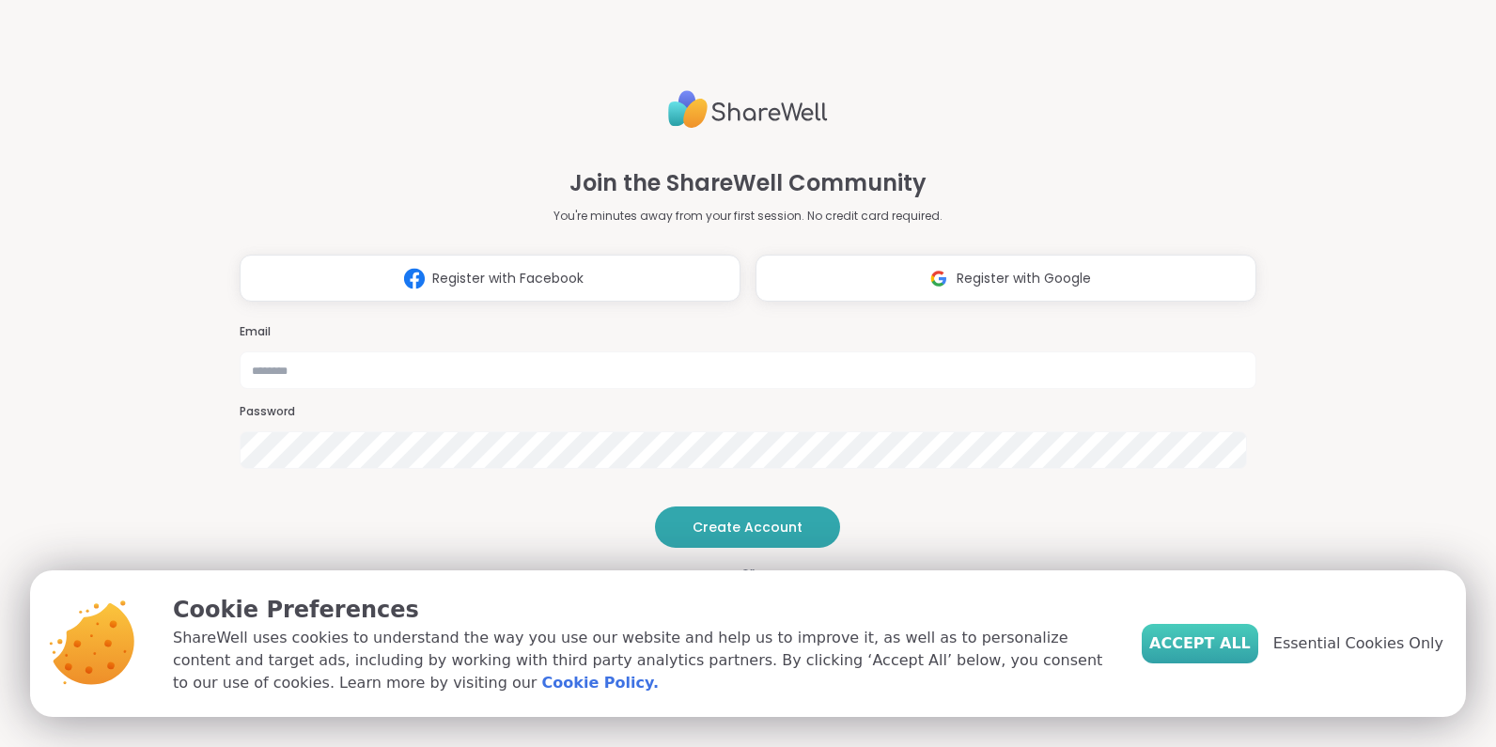
click at [1211, 641] on span "Accept All" at bounding box center [1199, 643] width 101 height 23
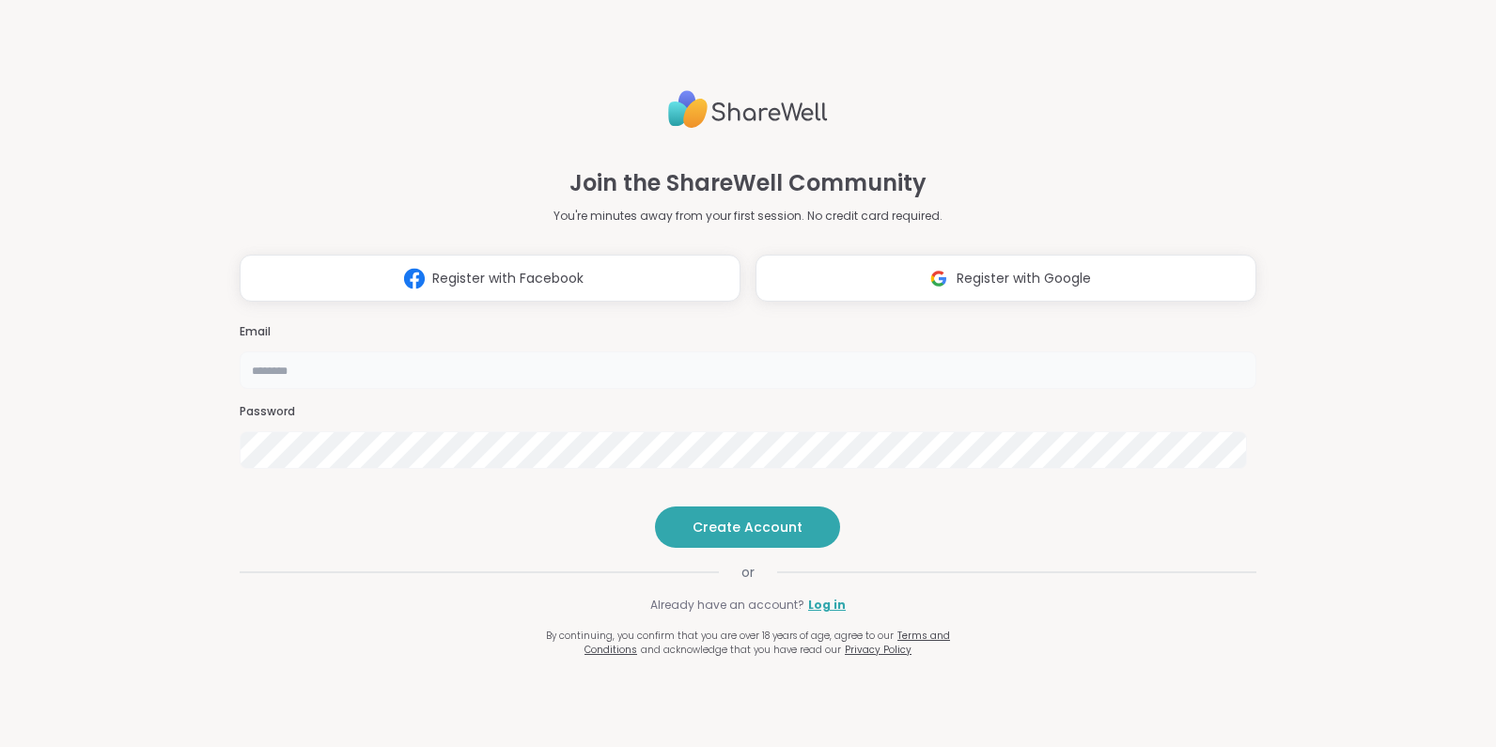
click at [853, 351] on input "email" at bounding box center [748, 370] width 1017 height 38
type input "**********"
click at [733, 537] on span "Create Account" at bounding box center [747, 527] width 110 height 19
